Goal: Task Accomplishment & Management: Use online tool/utility

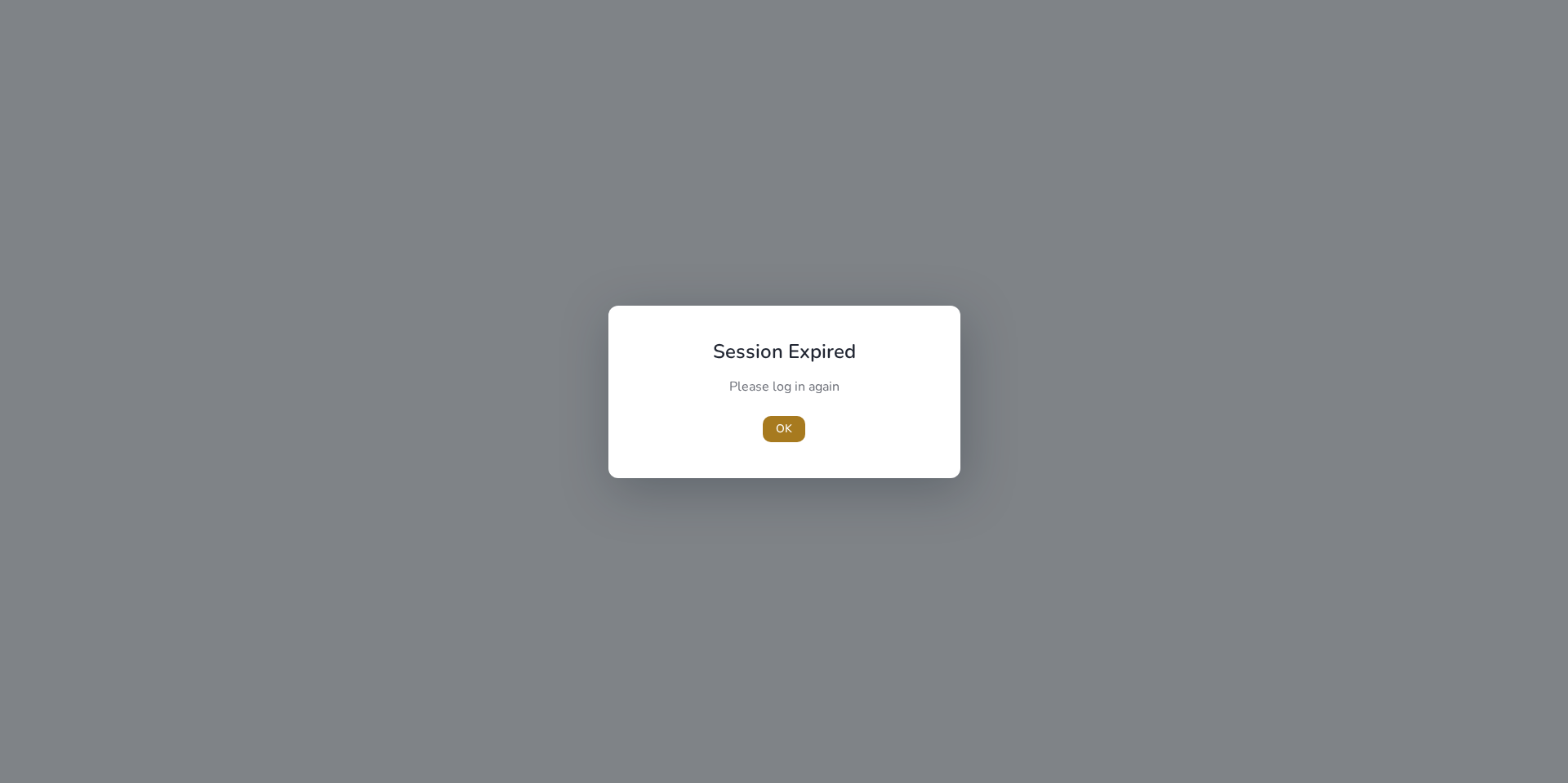
click at [781, 423] on span "OK" at bounding box center [784, 428] width 16 height 17
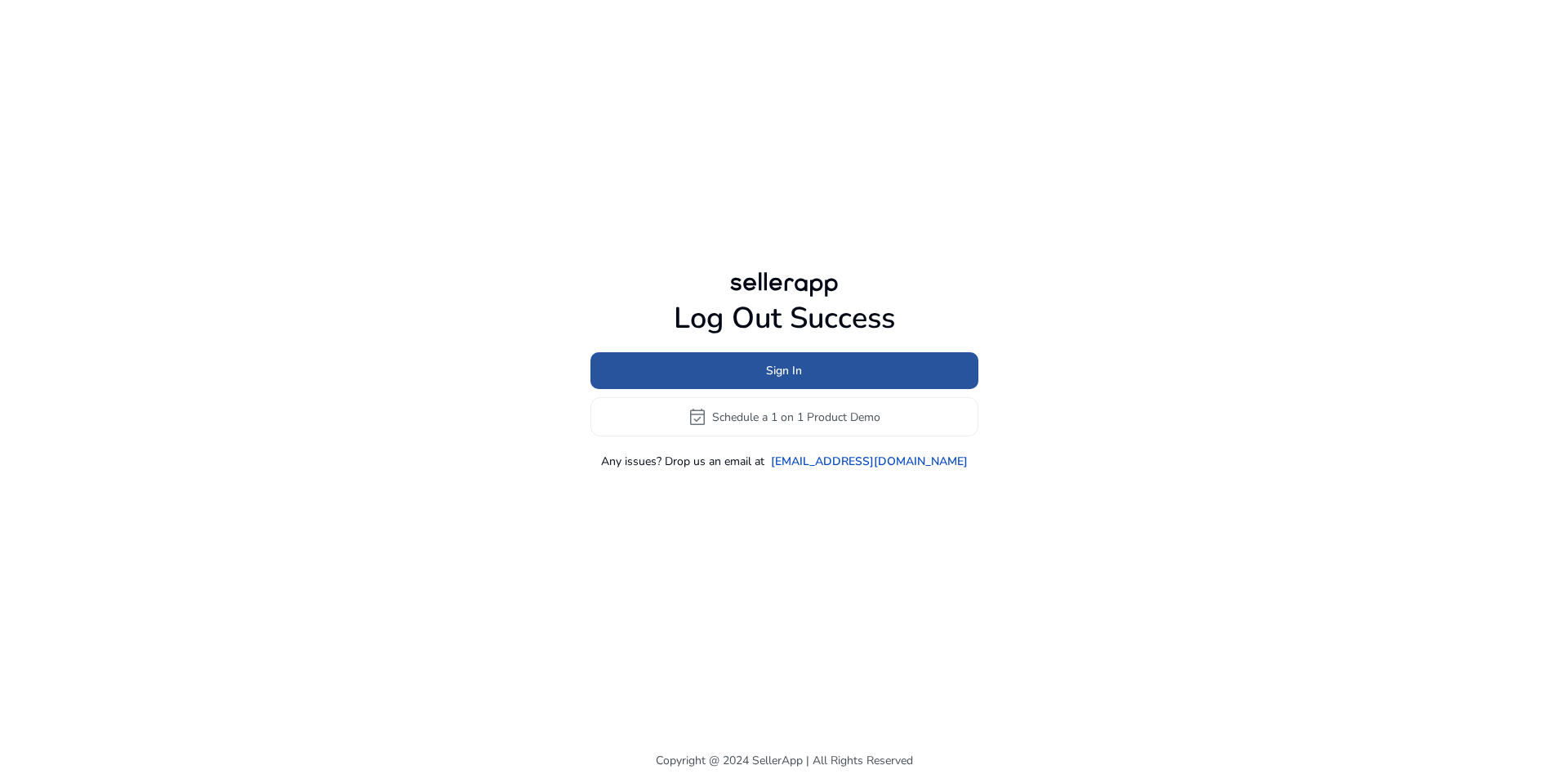
click at [744, 377] on span at bounding box center [784, 371] width 388 height 39
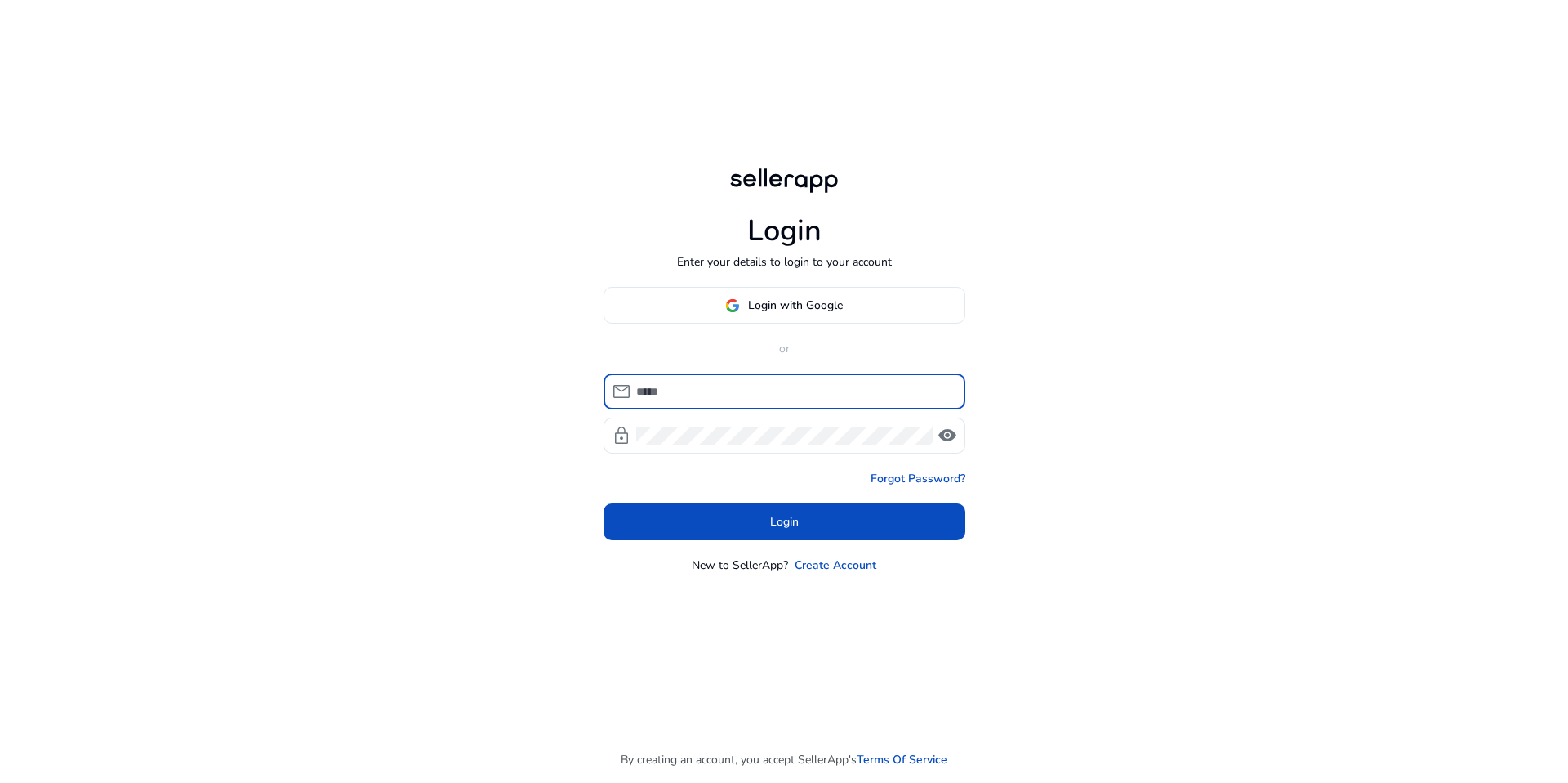
type input "**********"
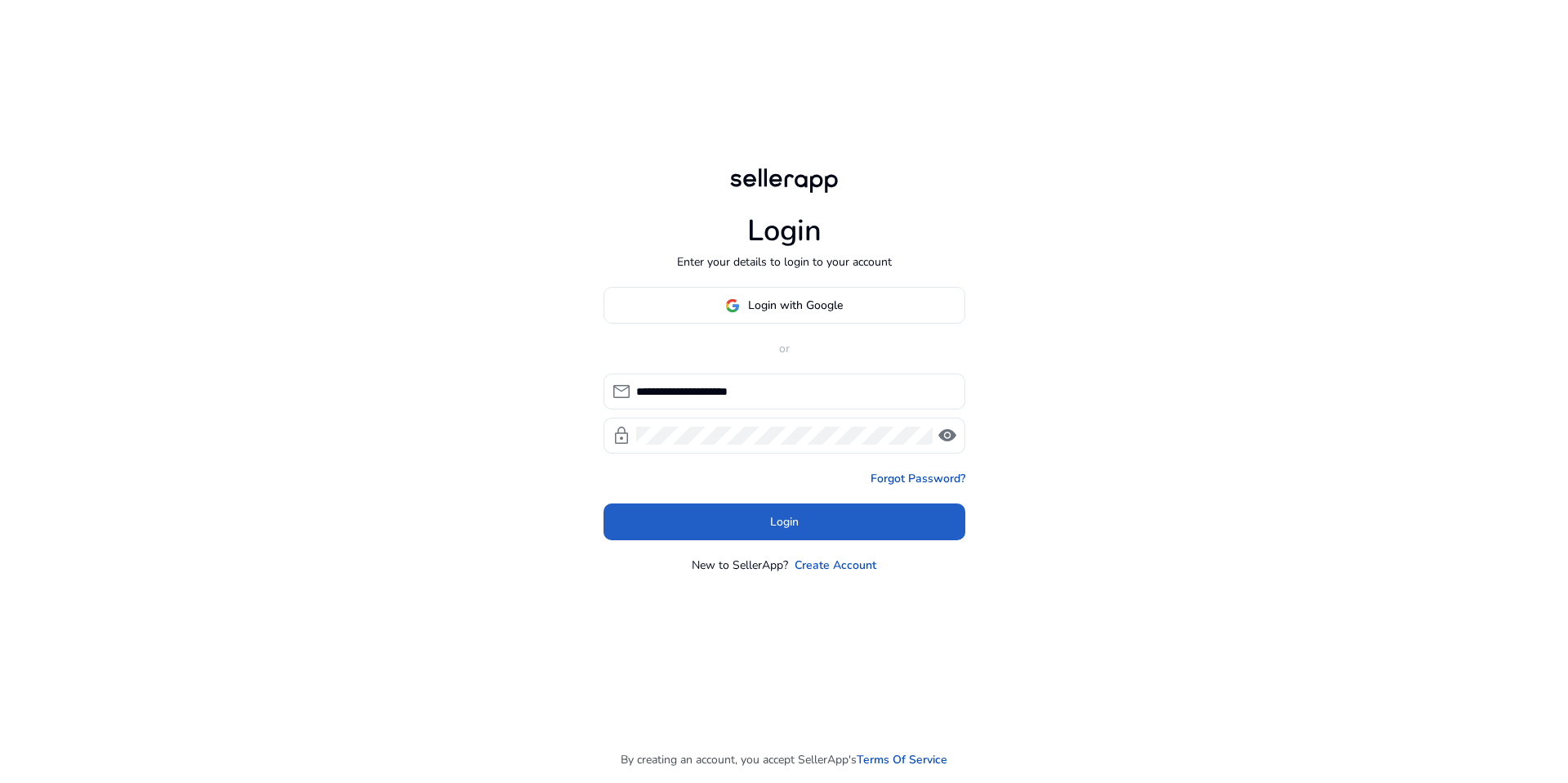
click at [728, 514] on span at bounding box center [784, 522] width 362 height 39
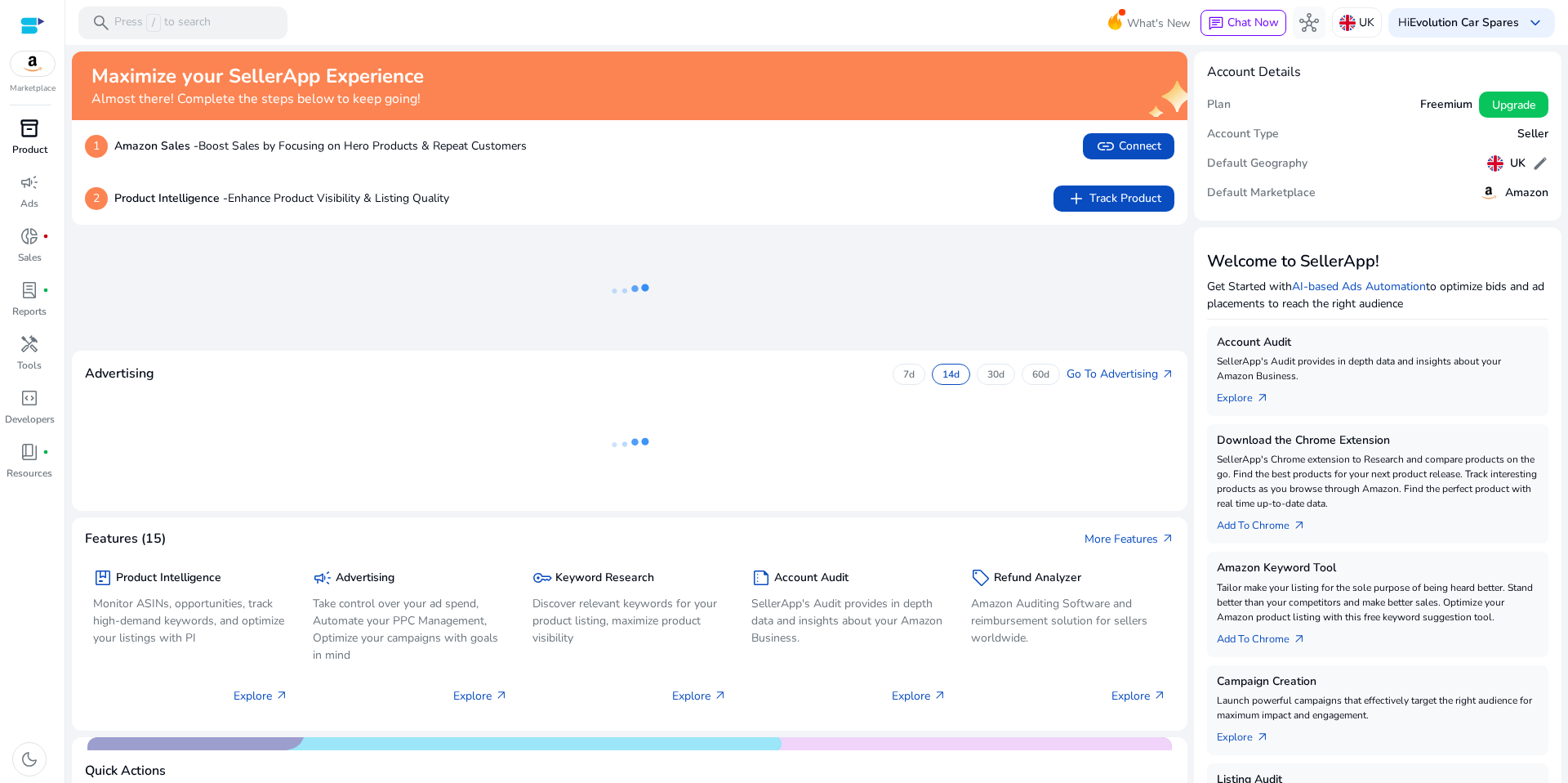
click at [31, 149] on p "Product" at bounding box center [29, 149] width 35 height 15
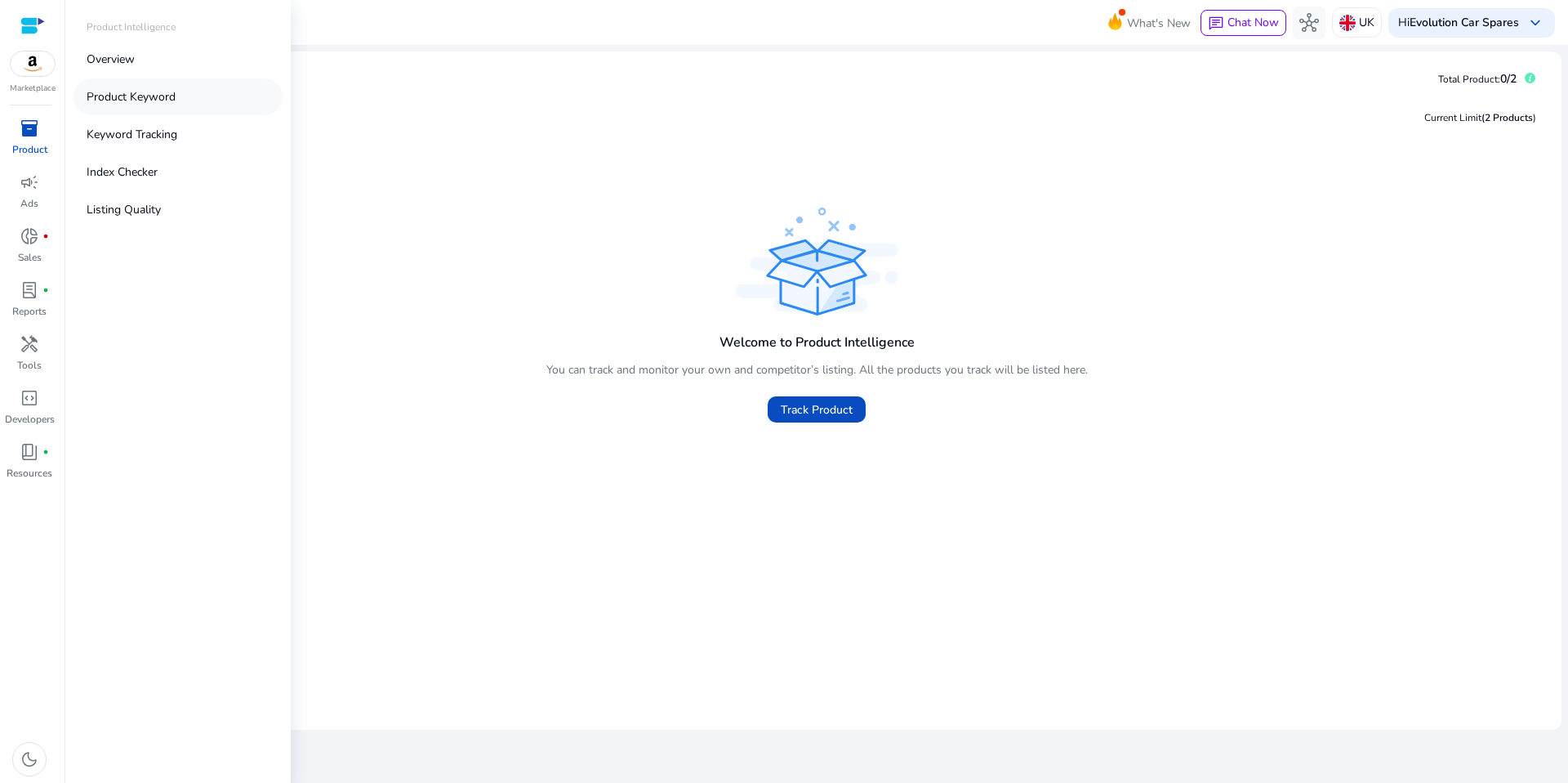
click at [143, 103] on p "Product Keyword" at bounding box center [131, 96] width 89 height 17
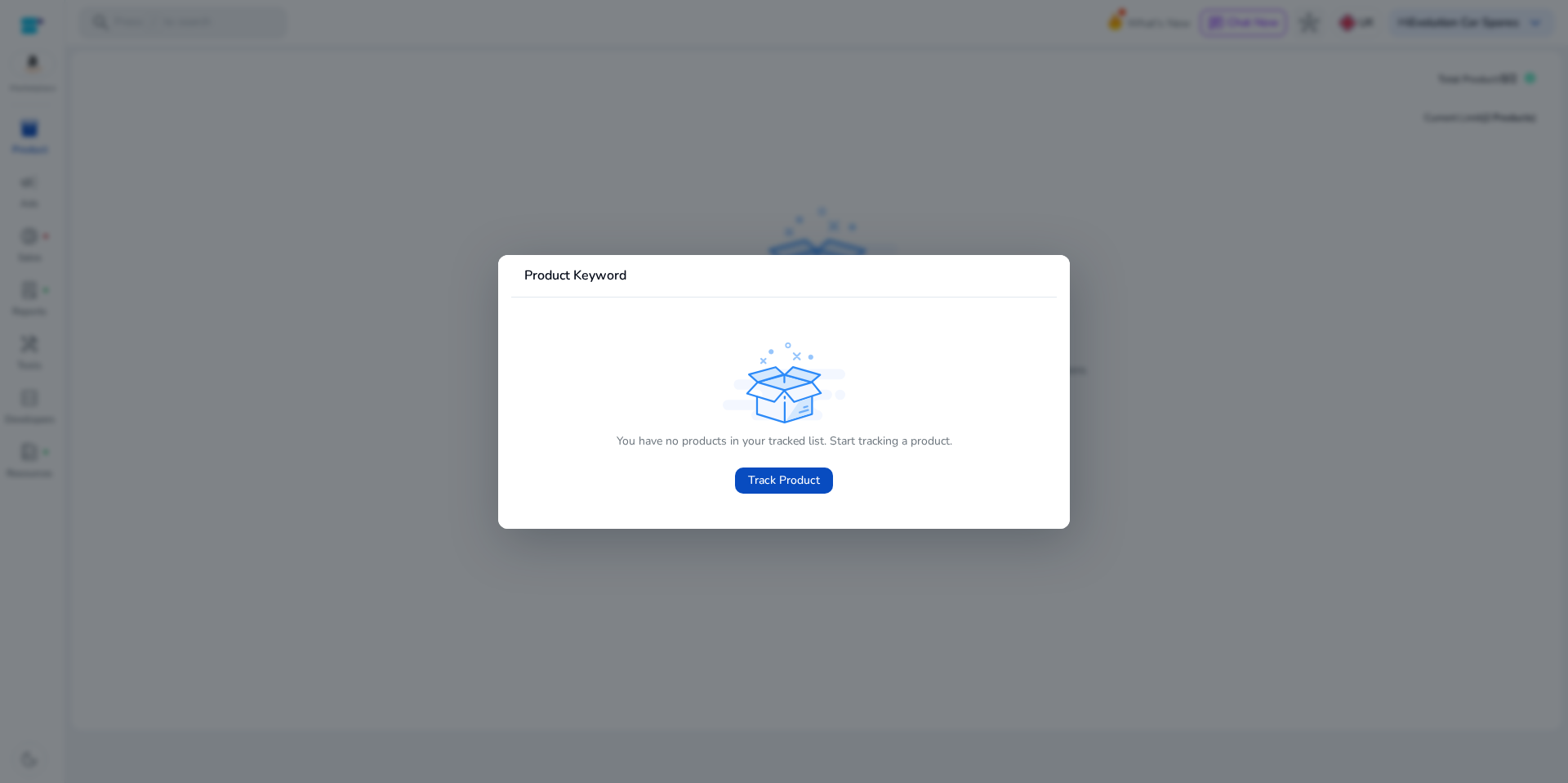
click at [1041, 199] on div at bounding box center [784, 392] width 1568 height 783
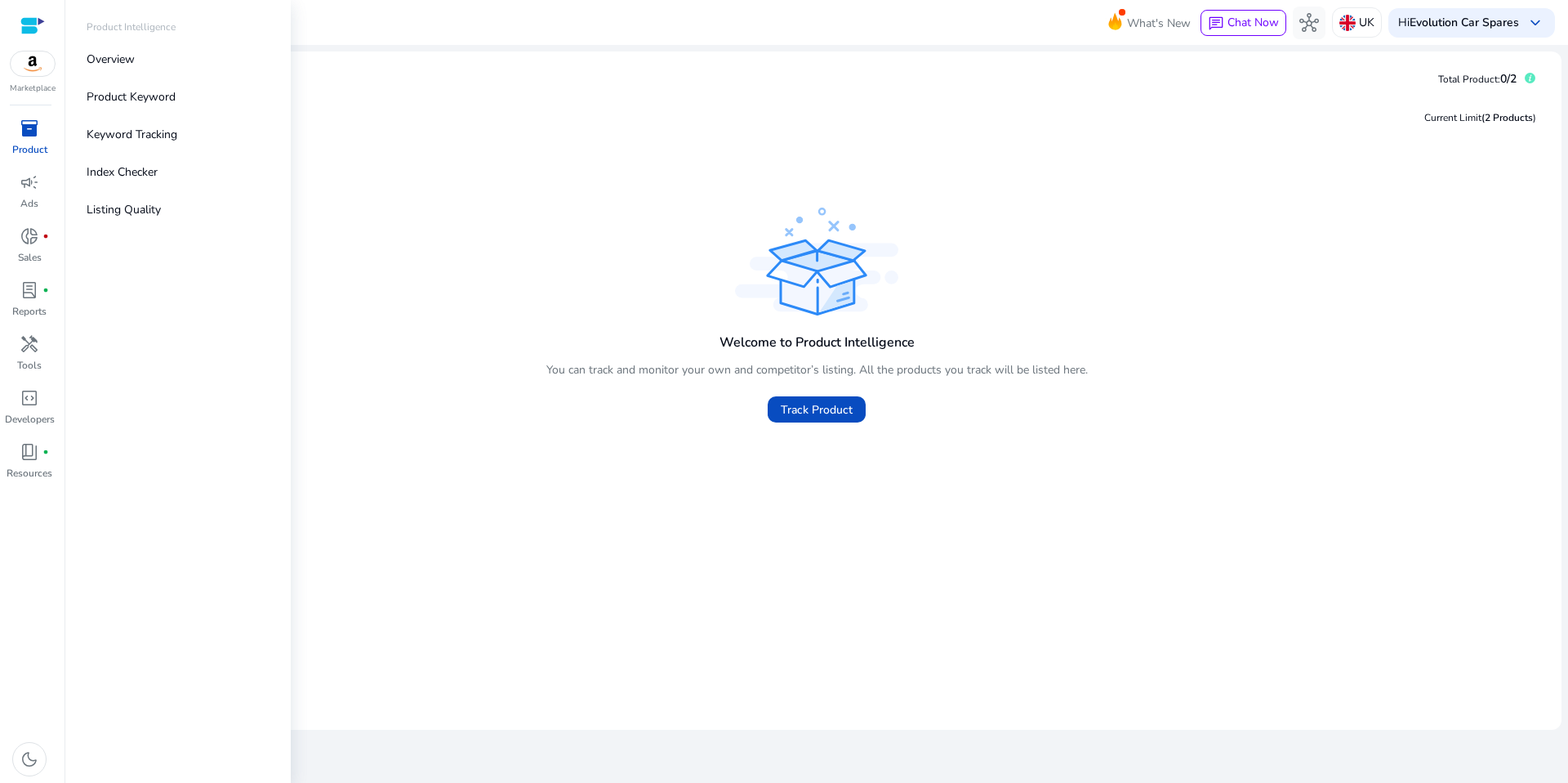
click at [37, 140] on div "inventory_2" at bounding box center [28, 127] width 45 height 26
click at [125, 212] on p "Listing Quality" at bounding box center [124, 209] width 75 height 17
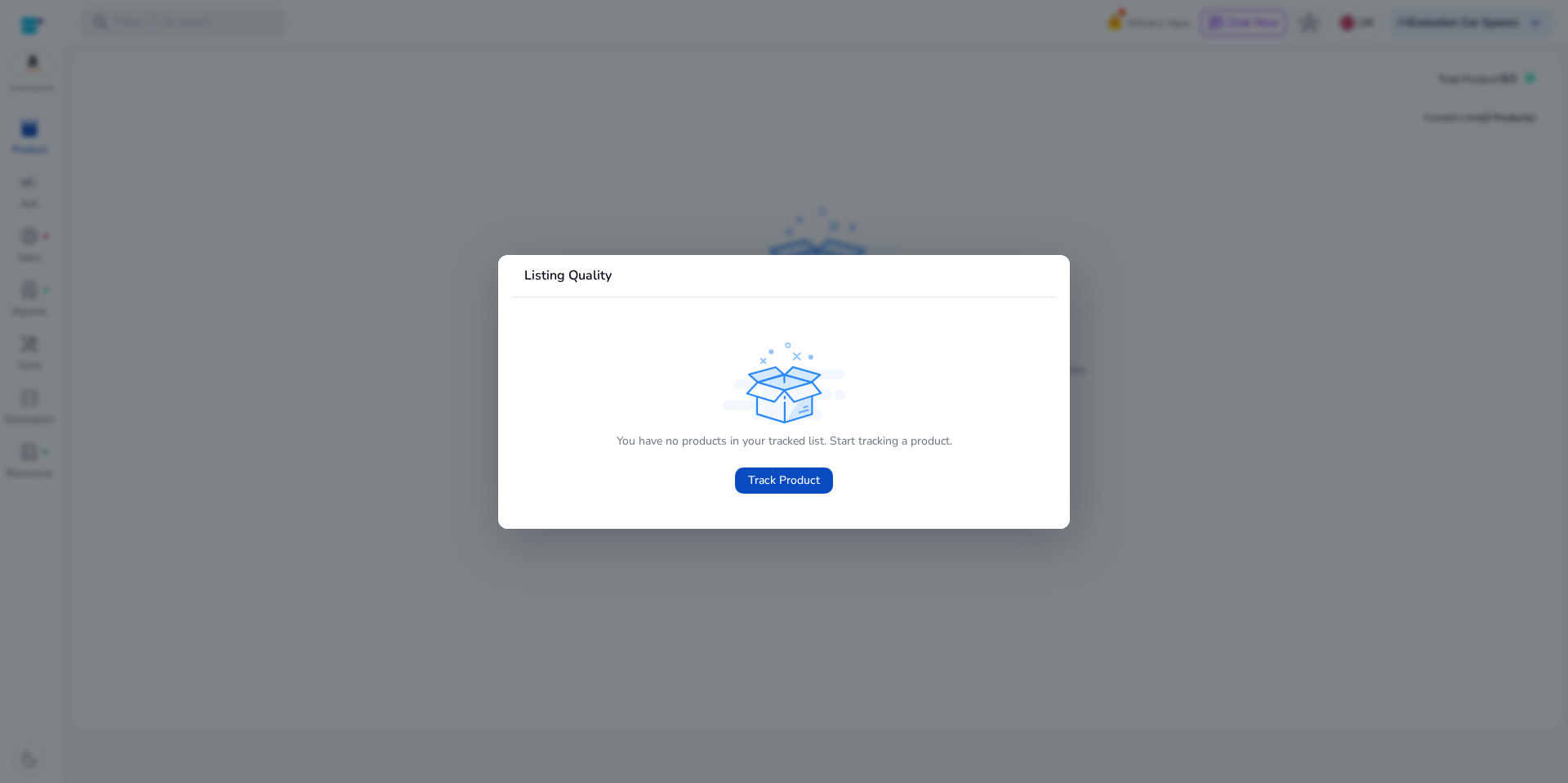
click at [887, 217] on div at bounding box center [784, 392] width 1568 height 783
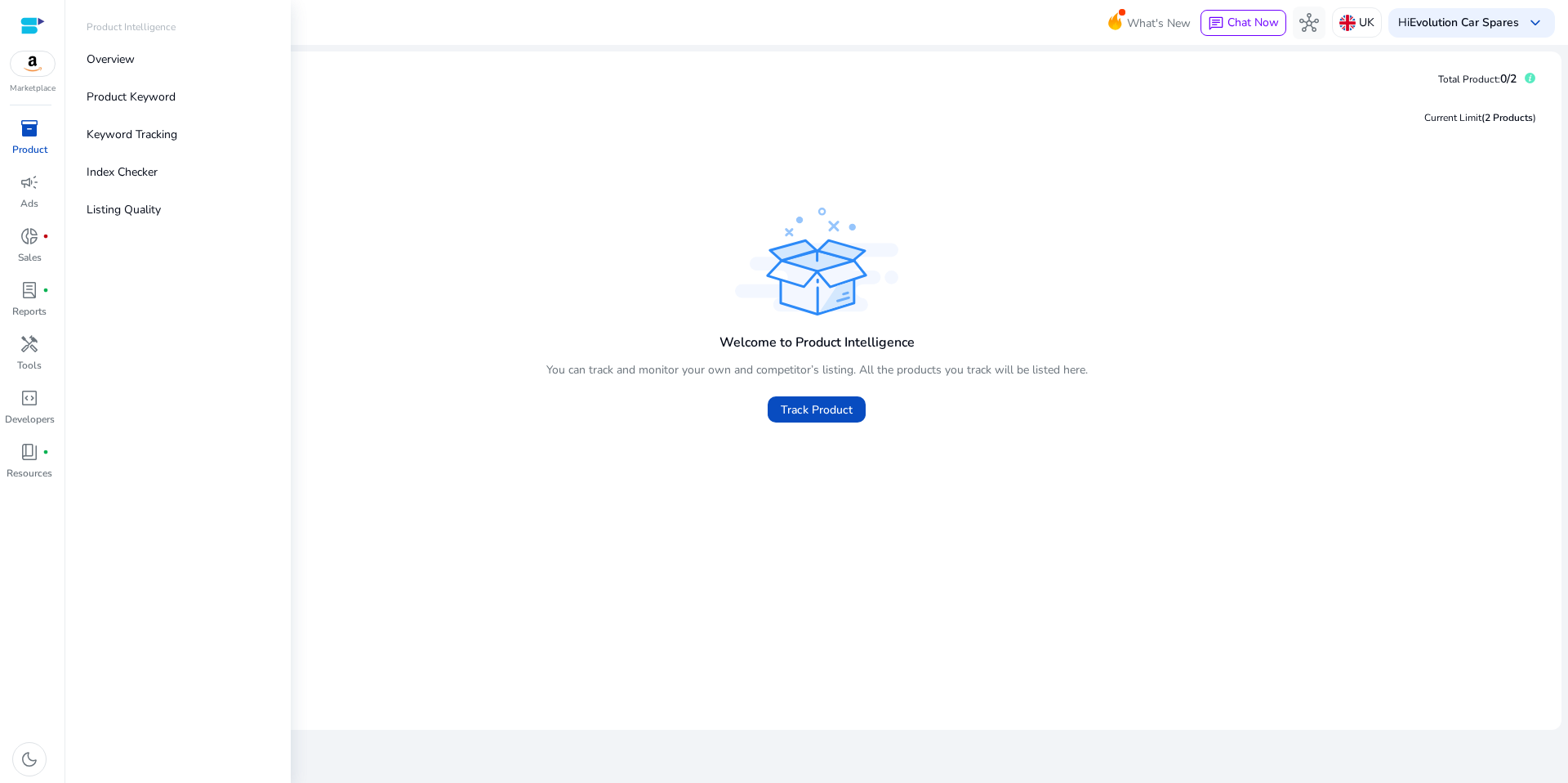
click at [32, 130] on span "inventory_2" at bounding box center [29, 128] width 20 height 20
click at [173, 91] on p "Product Keyword" at bounding box center [131, 96] width 89 height 17
click at [34, 198] on p "Ads" at bounding box center [29, 203] width 18 height 15
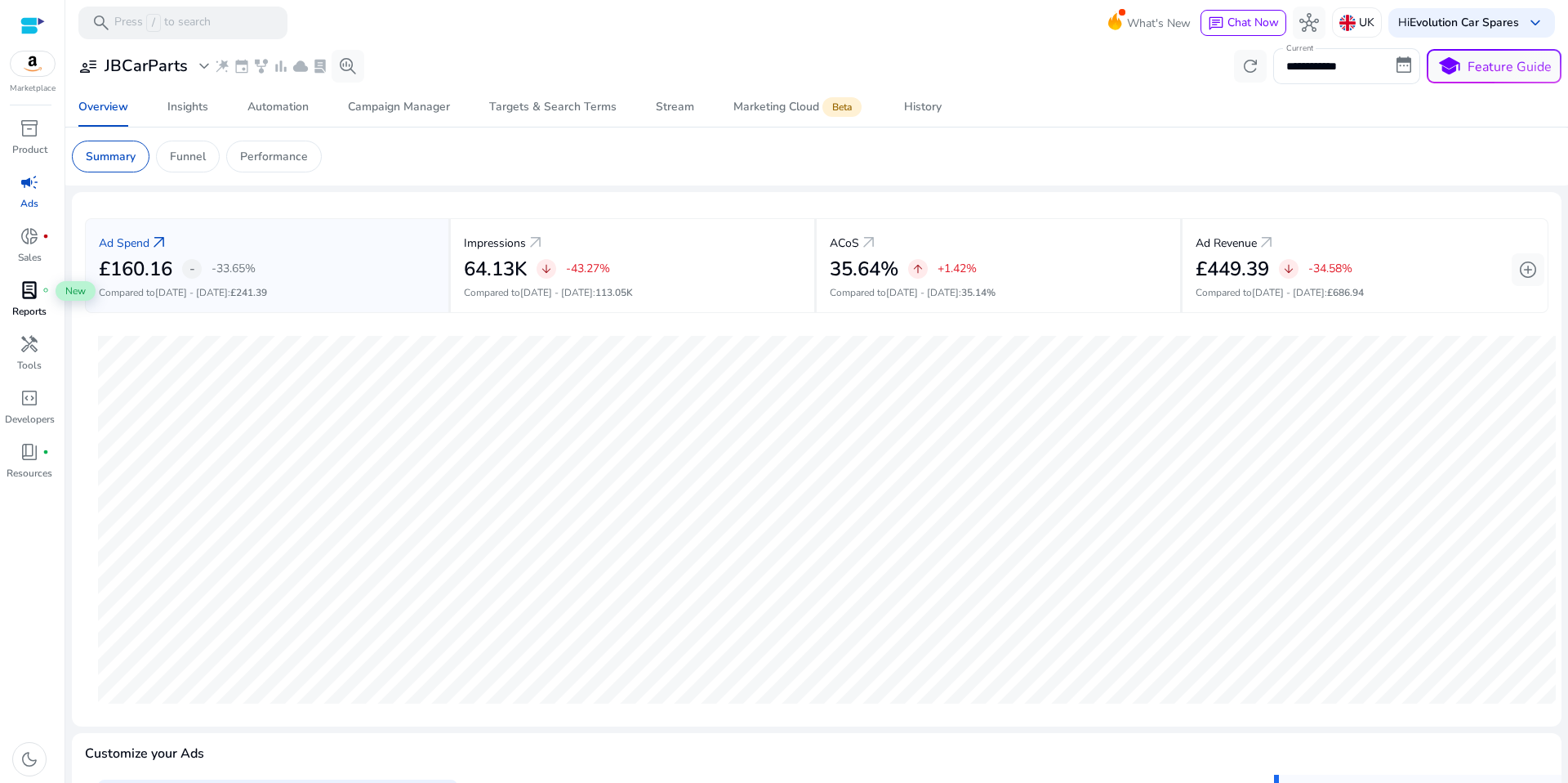
click at [35, 294] on span "lab_profile" at bounding box center [29, 290] width 20 height 20
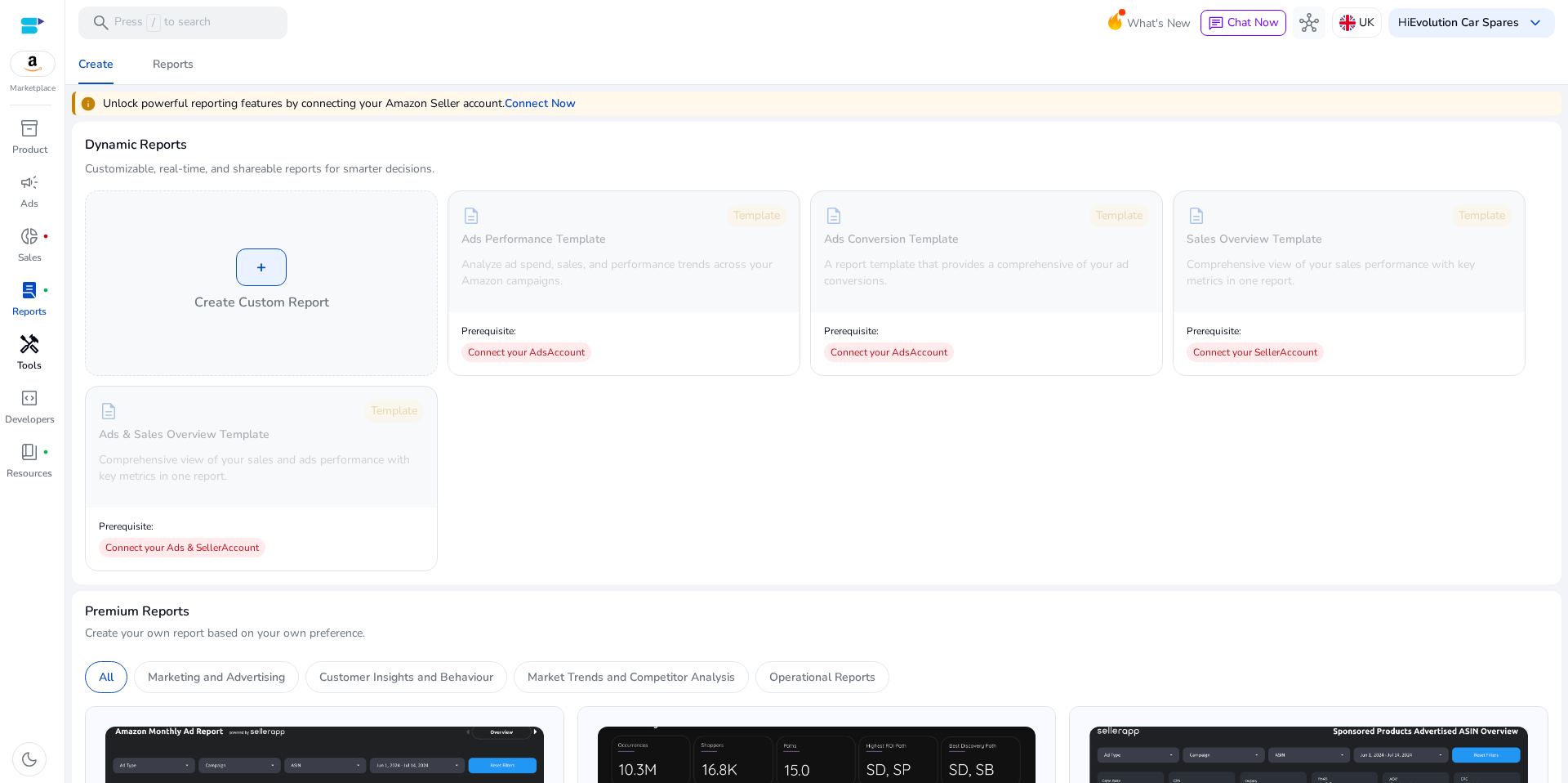
click at [27, 343] on span "handyman" at bounding box center [29, 344] width 20 height 20
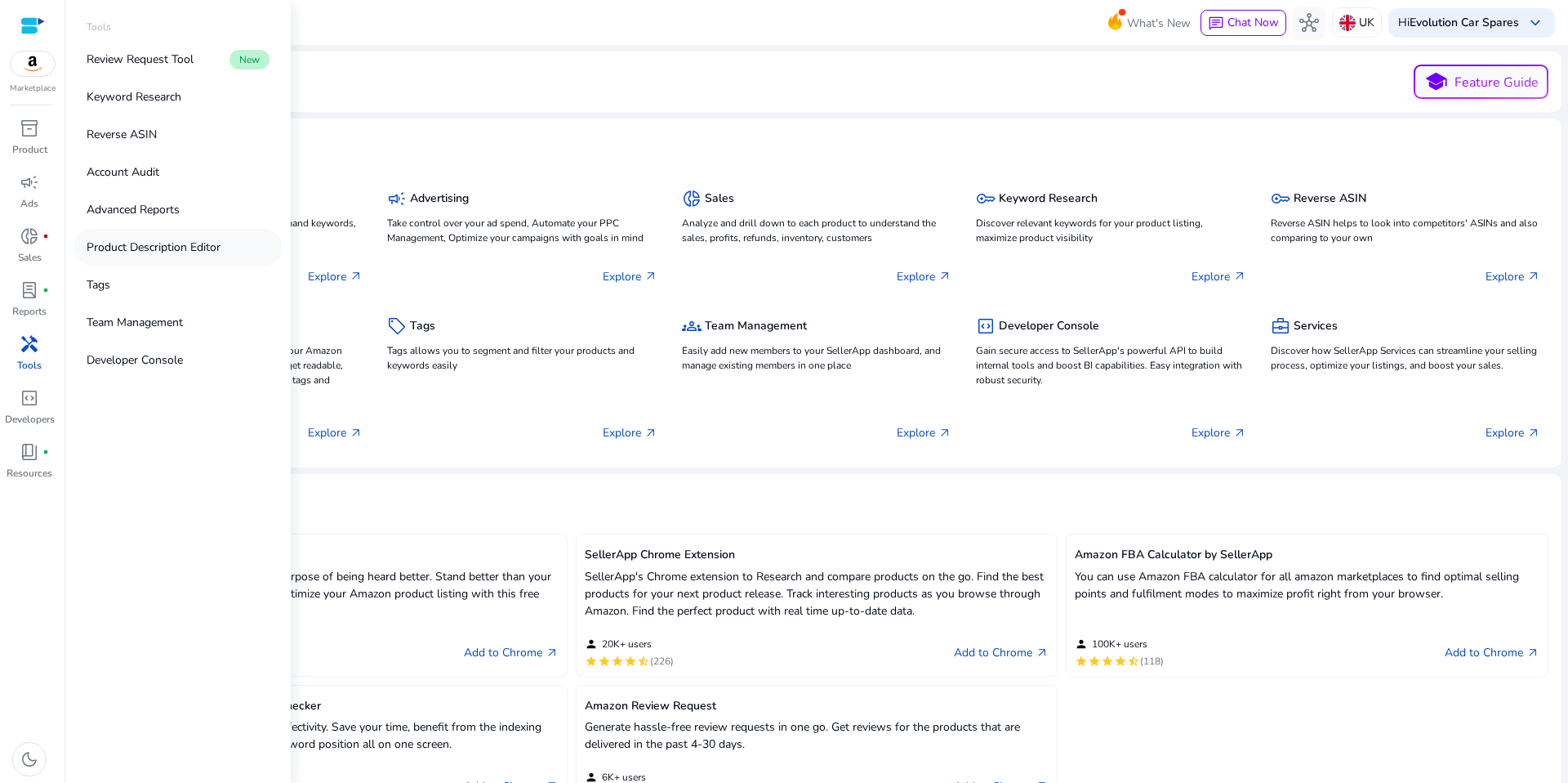
click at [164, 245] on p "Product Description Editor" at bounding box center [153, 246] width 134 height 17
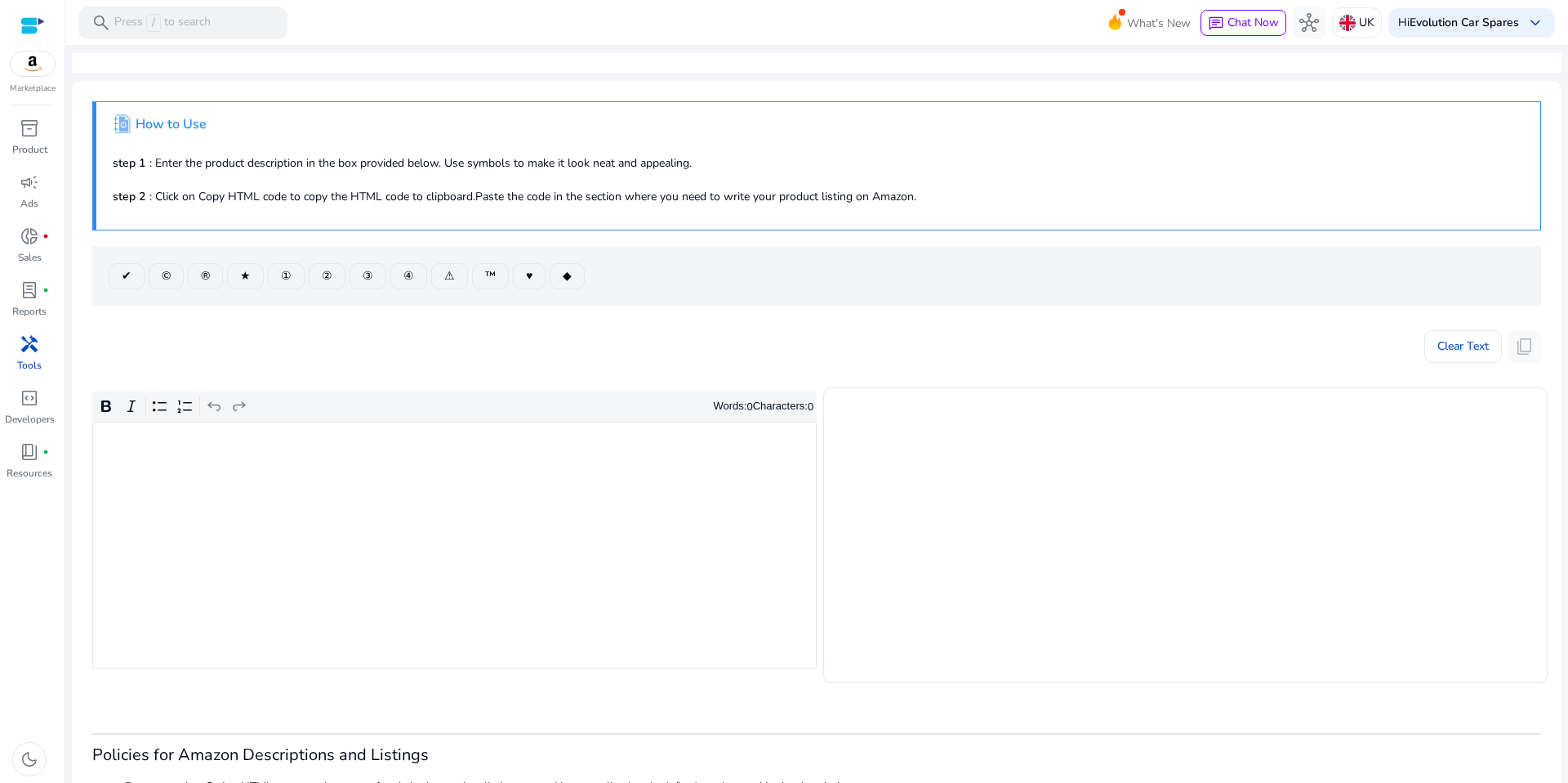
click at [80, 502] on mat-card ".st1{fill:#2c8af8}.st2{fill:#fcfeff} How to Use step 1 : Enter the product desc…" at bounding box center [816, 488] width 1490 height 816
click at [130, 472] on div "Rich Text Editor. Editing area: main. Press ⌥0 for help." at bounding box center [454, 545] width 725 height 246
click at [123, 450] on p "To enrich screen reader interactions, please activate Accessibility in Grammarl…" at bounding box center [454, 441] width 707 height 17
type textarea "**********"
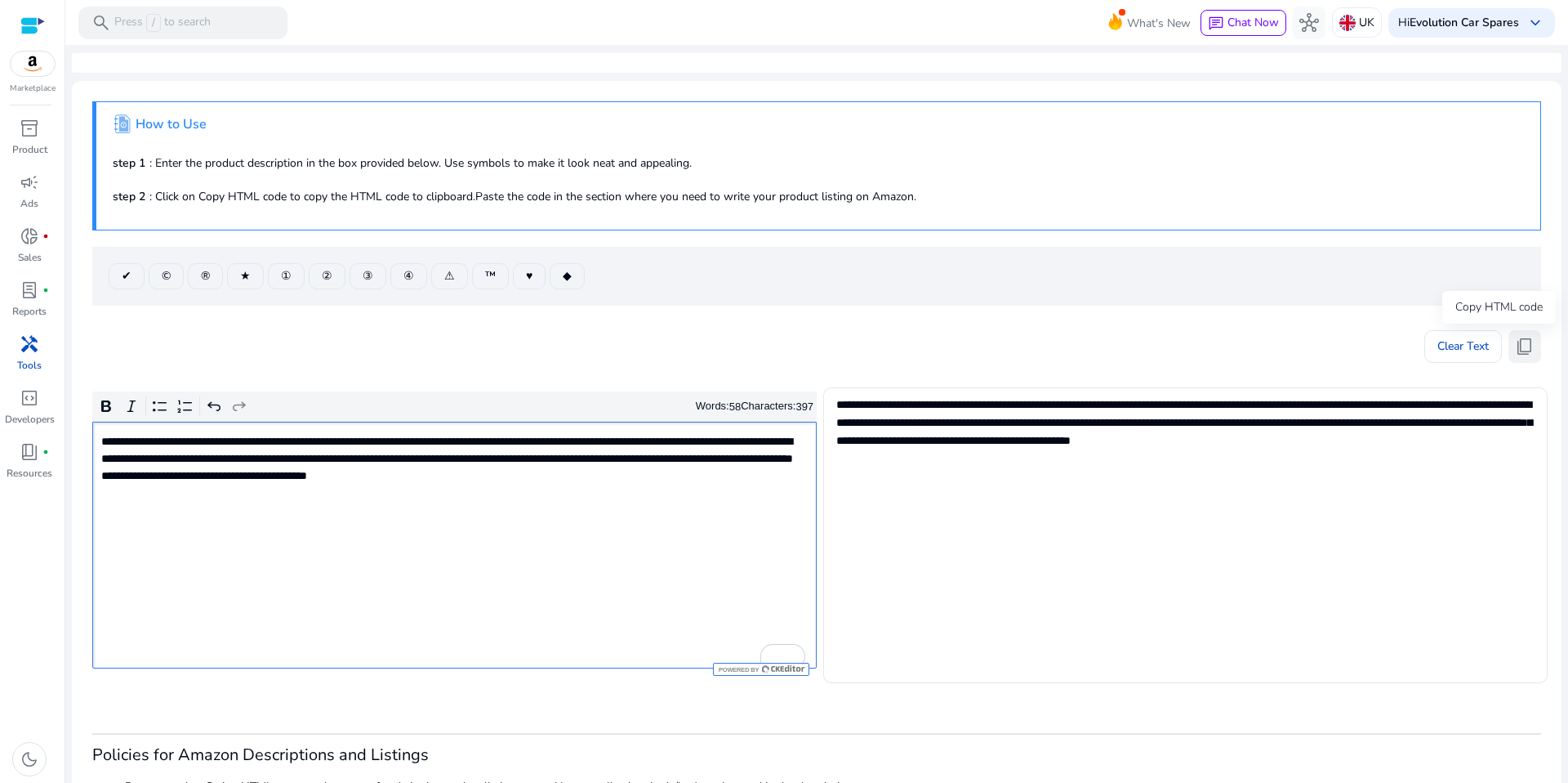
click at [1516, 345] on span "content_copy" at bounding box center [1525, 346] width 20 height 20
